Goal: Find contact information: Find contact information

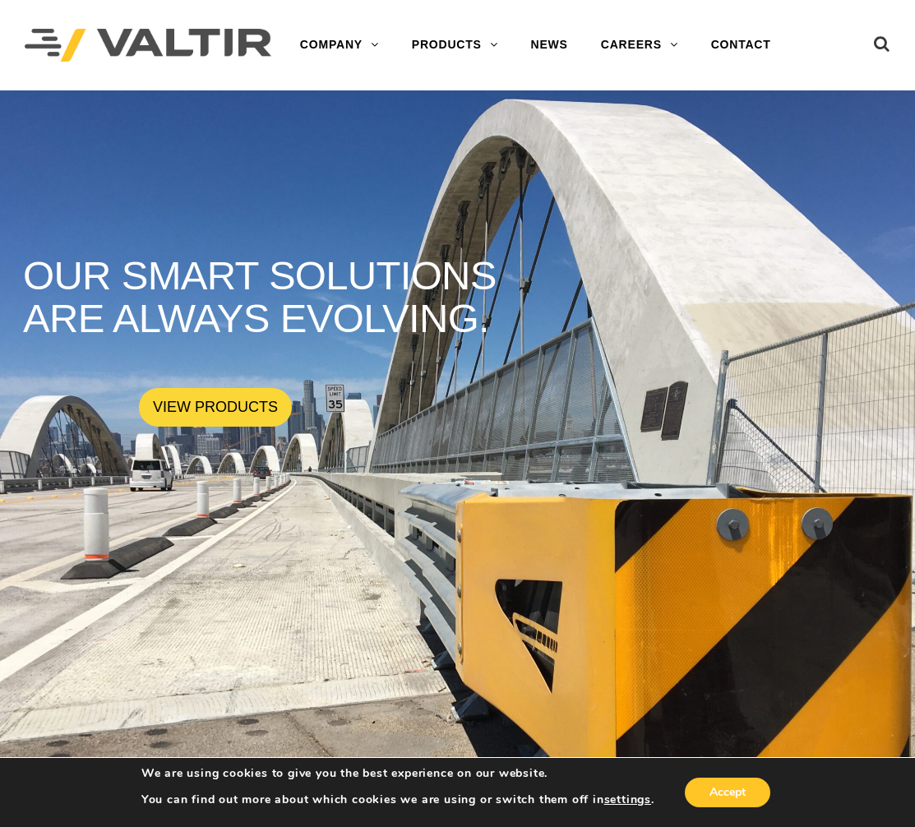
click at [428, 497] on rs-slide "OUR SMART SOLUTIONS ARE ALWAYS EVOLVING. VIEW PRODUCTS" at bounding box center [457, 503] width 915 height 827
click at [737, 44] on link "CONTACT" at bounding box center [741, 45] width 93 height 33
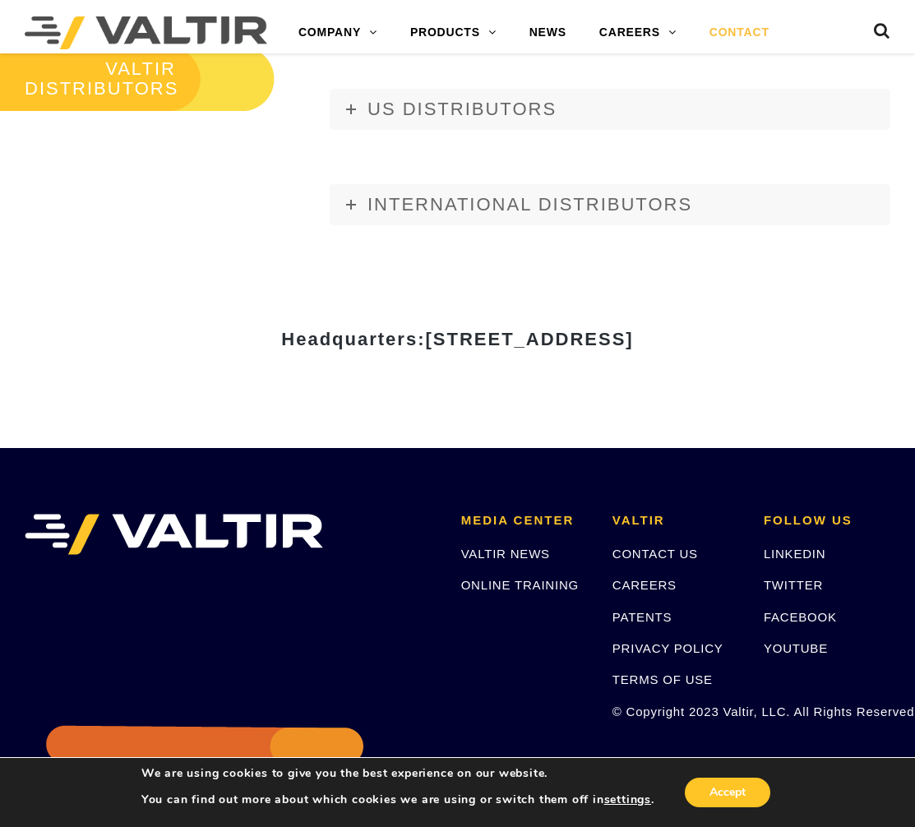
scroll to position [1829, 0]
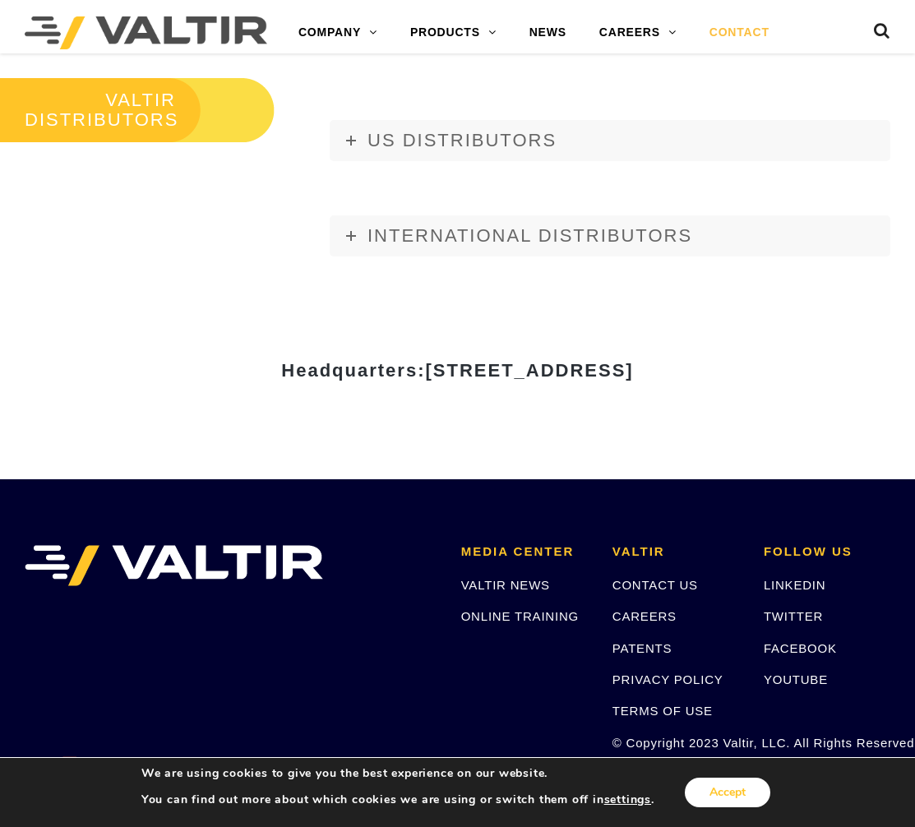
click at [737, 798] on button "Accept" at bounding box center [728, 793] width 86 height 30
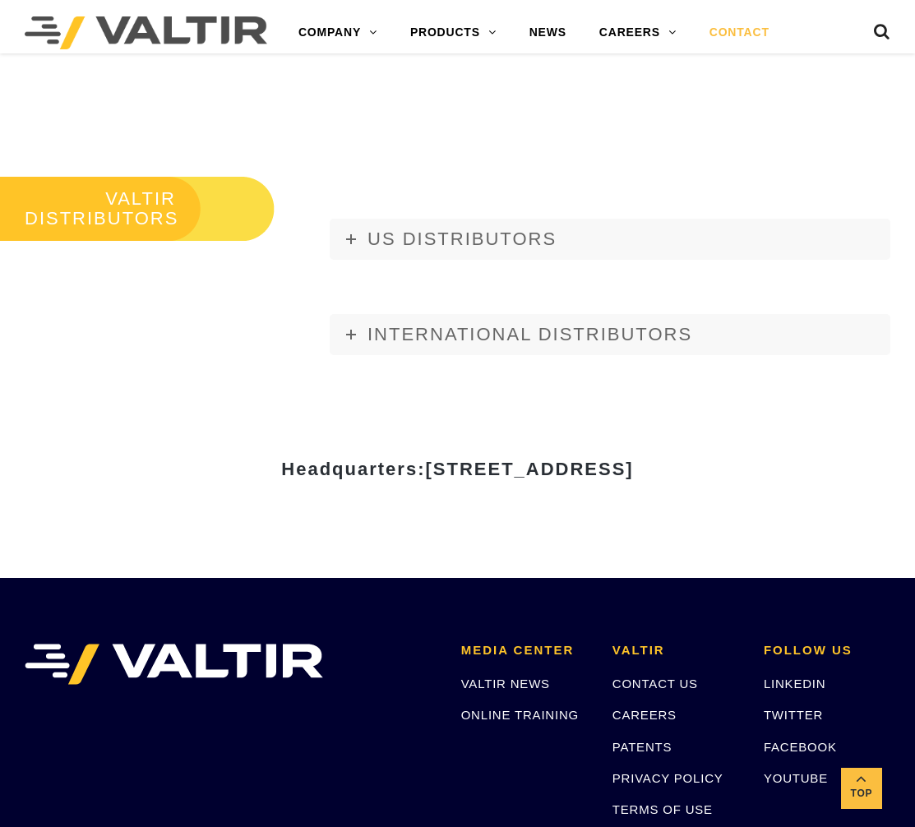
scroll to position [1954, 0]
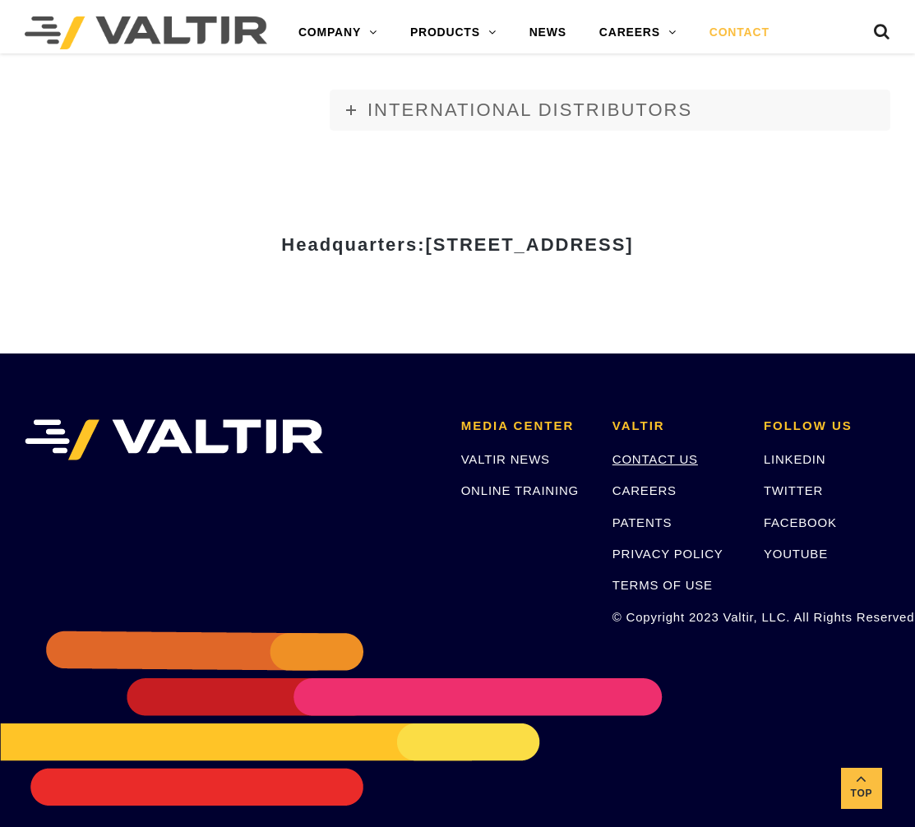
click at [643, 452] on link "CONTACT US" at bounding box center [656, 459] width 86 height 14
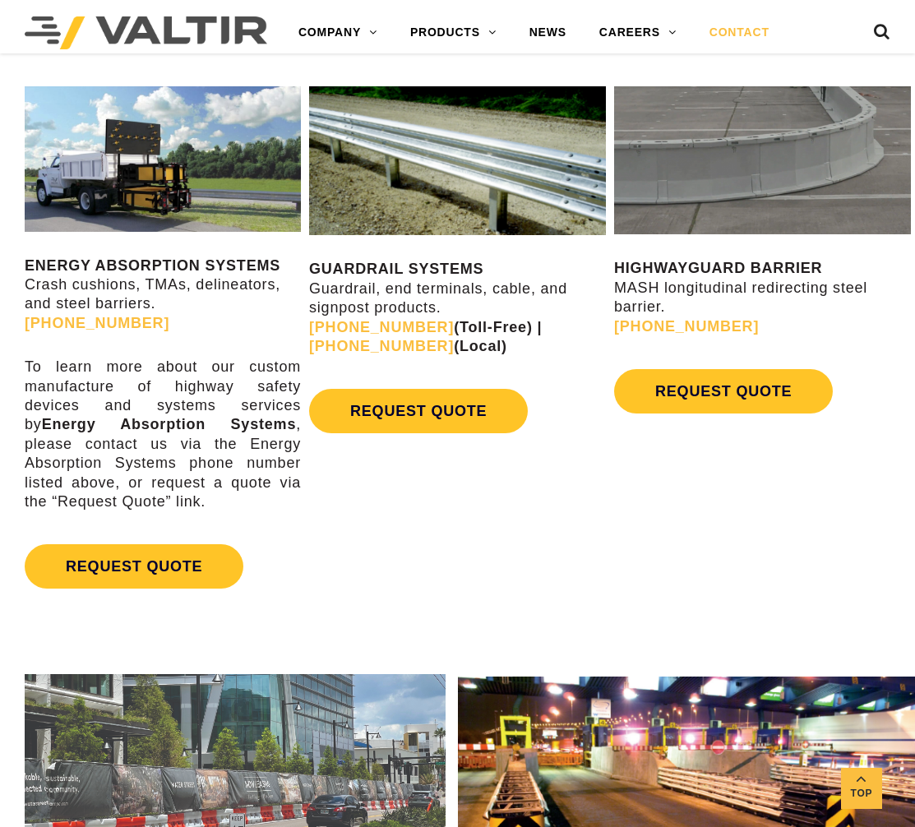
scroll to position [685, 0]
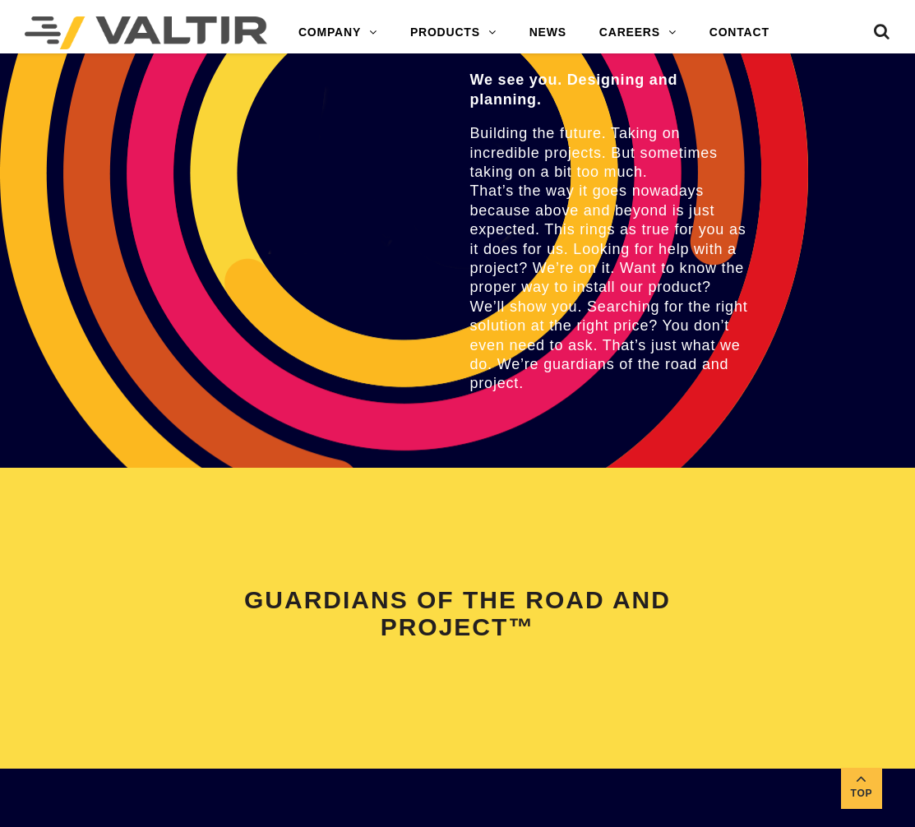
scroll to position [3208, 0]
